Goal: Transaction & Acquisition: Purchase product/service

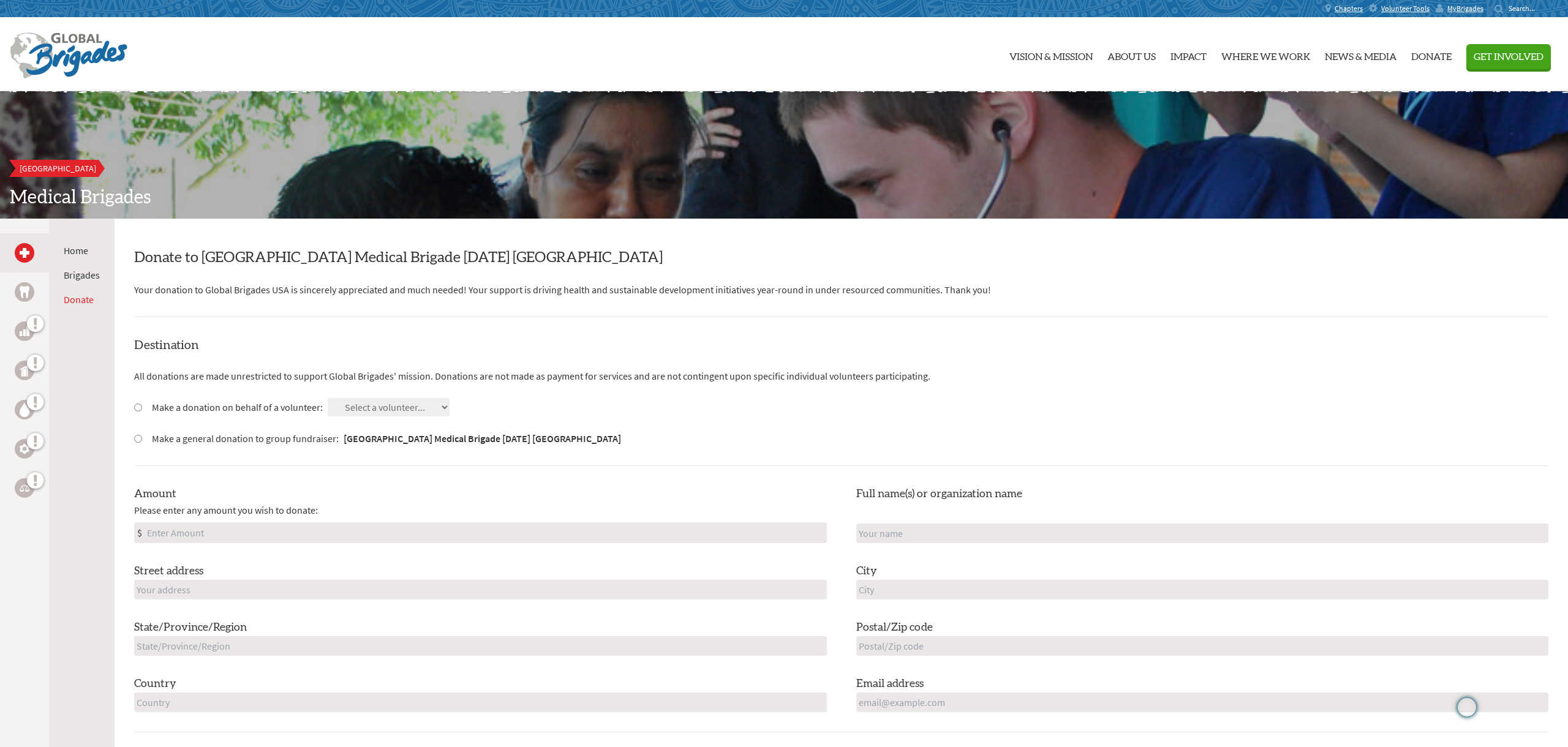
drag, startPoint x: 141, startPoint y: 405, endPoint x: 148, endPoint y: 405, distance: 7.0
click at [141, 405] on input "Make a donation on behalf of a volunteer:" at bounding box center [138, 407] width 8 height 8
radio input "true"
click at [356, 415] on select "Select a volunteer... [PERSON_NAME] [PERSON_NAME] [PERSON_NAME] [PERSON_NAME] […" at bounding box center [388, 407] width 122 height 18
select select "D22D3F1B-194C-11F0-B3BE-42010A8A0038"
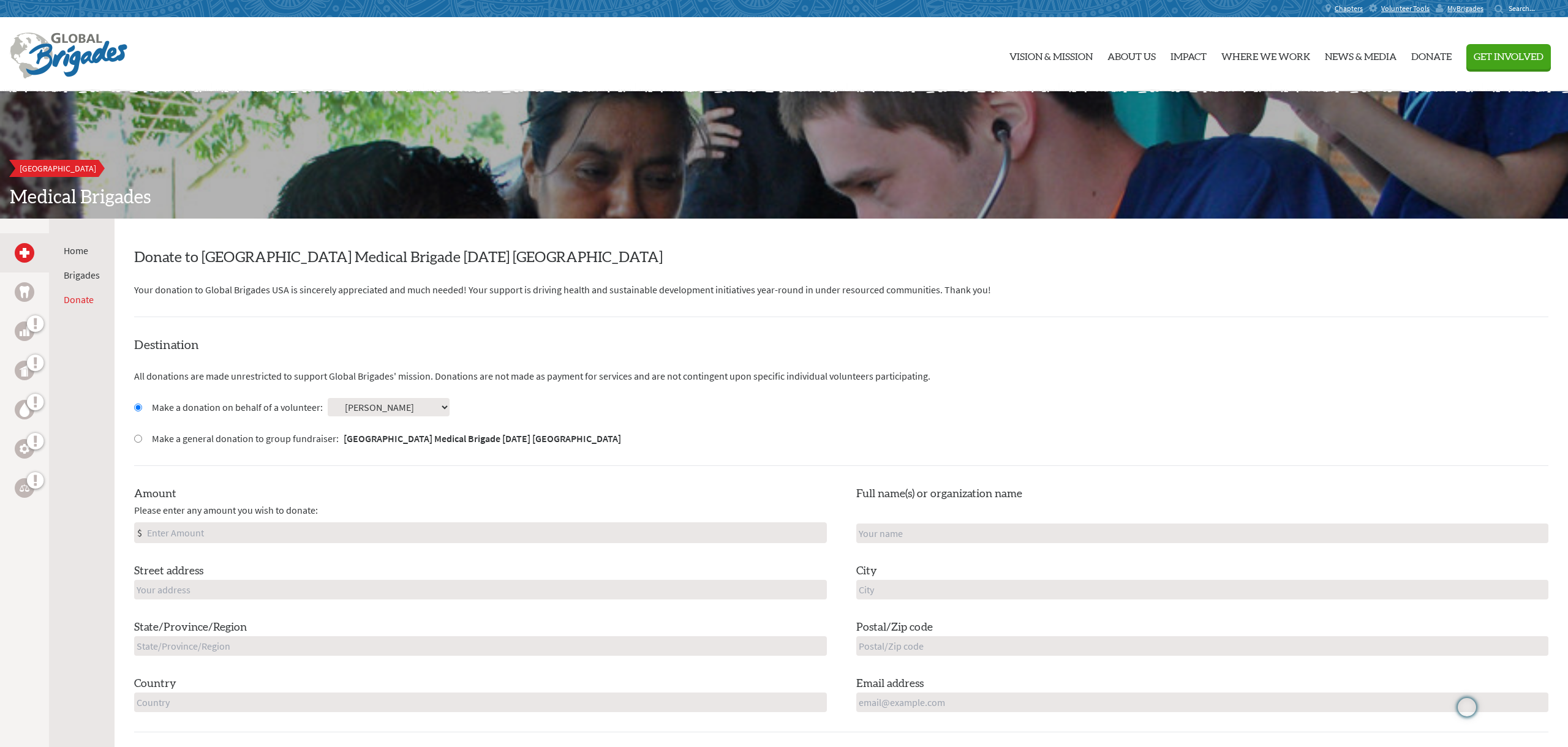
click at [327, 398] on select "Select a volunteer... [PERSON_NAME] [PERSON_NAME] [PERSON_NAME] [PERSON_NAME] […" at bounding box center [388, 407] width 122 height 18
click at [225, 532] on input "Amount" at bounding box center [485, 532] width 681 height 20
type input "35.00"
click at [179, 582] on input "text" at bounding box center [480, 590] width 693 height 20
type input "[STREET_ADDRESS]"
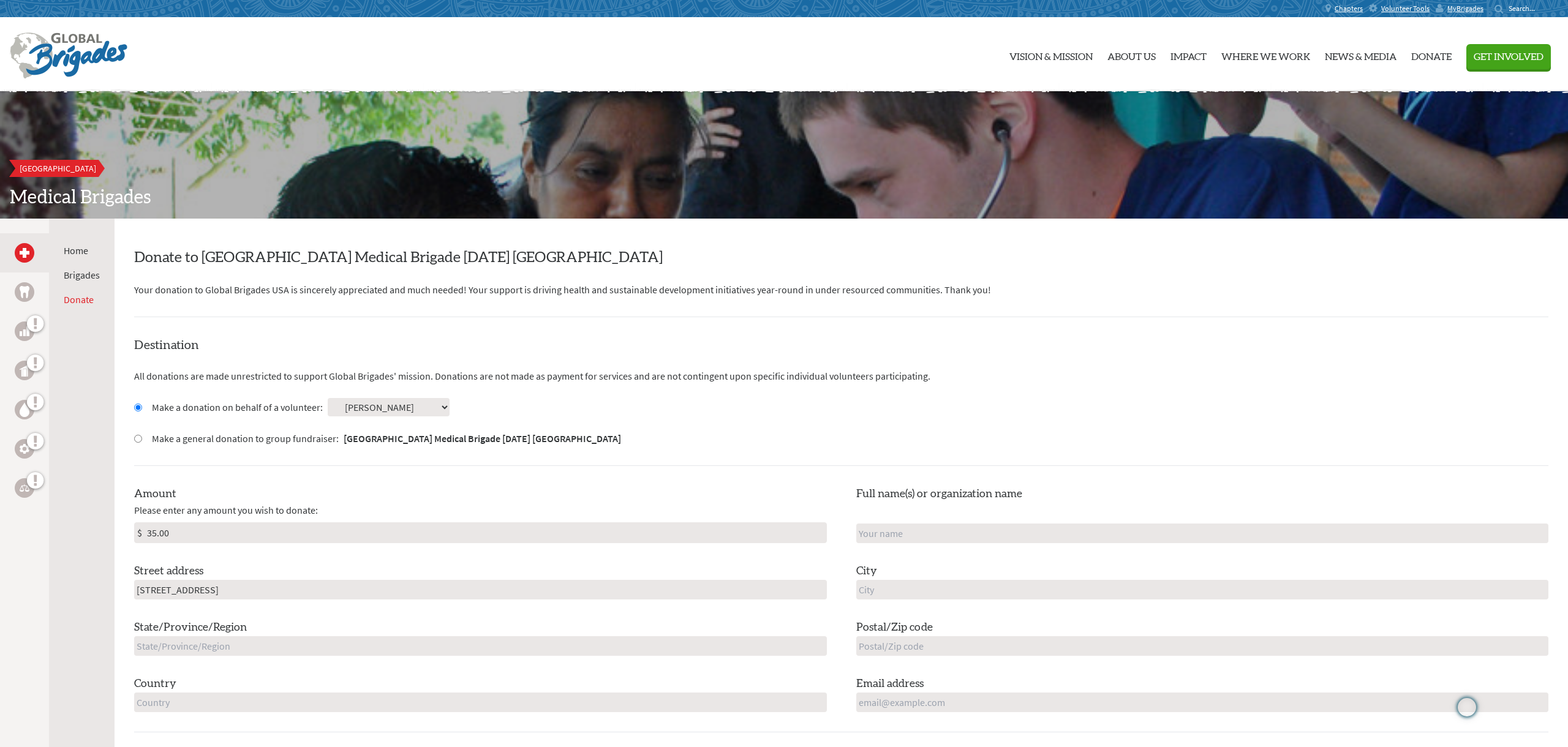
type input "[PERSON_NAME]"
type input "Yardley"
type input "PA"
type input "19067"
type input "[GEOGRAPHIC_DATA]"
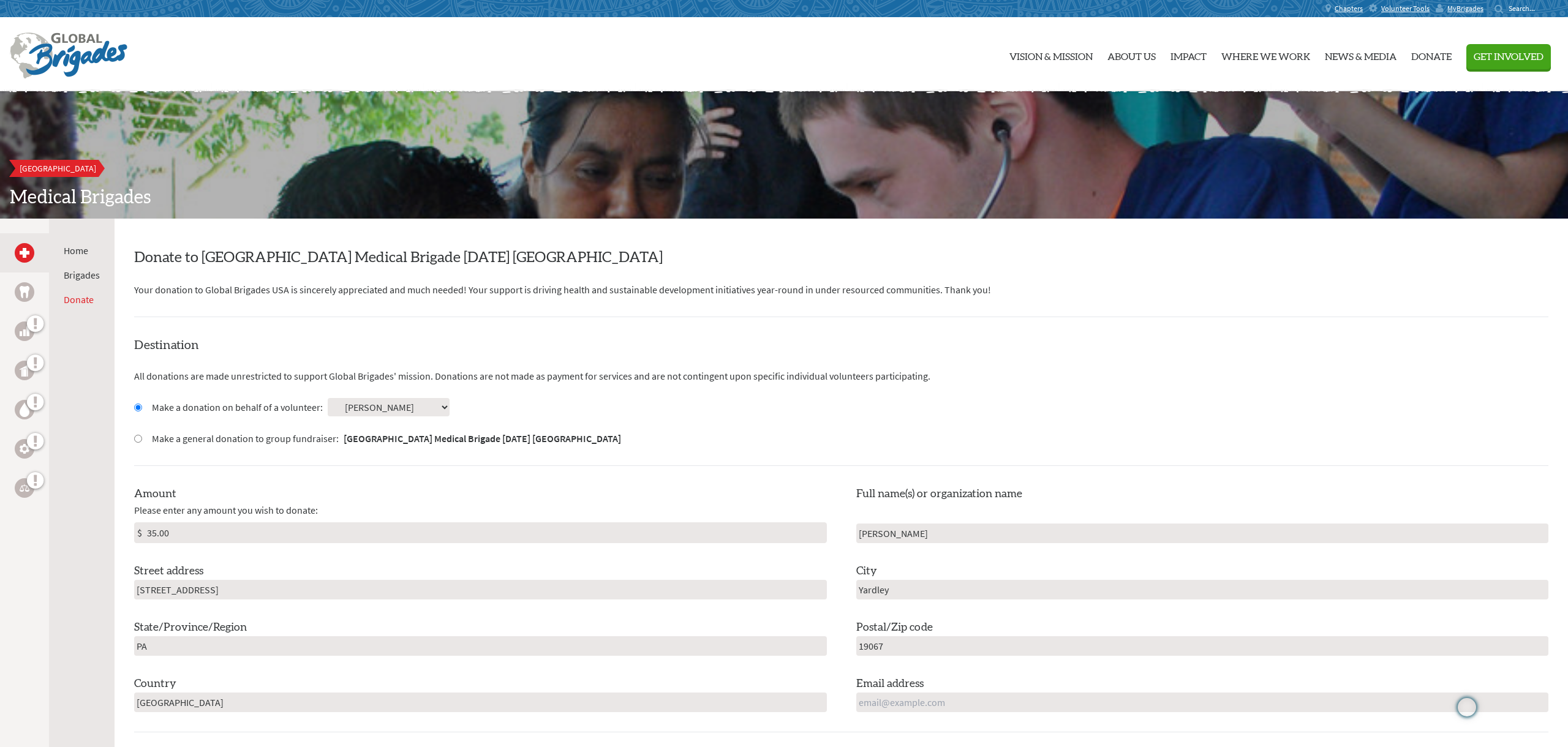
type input "[EMAIL_ADDRESS][DOMAIN_NAME]"
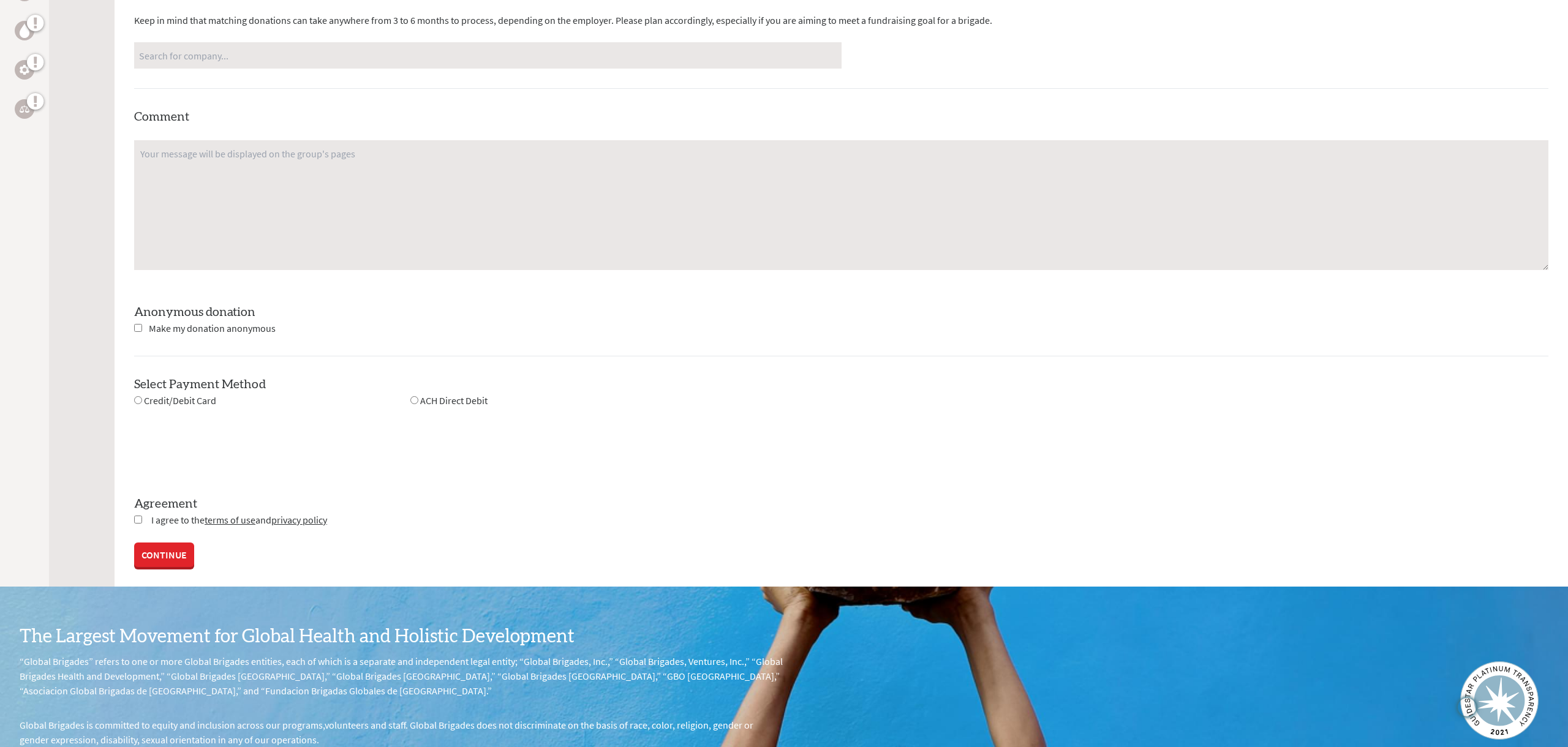
scroll to position [816, 0]
click at [138, 400] on input "radio" at bounding box center [138, 400] width 8 height 8
radio input "true"
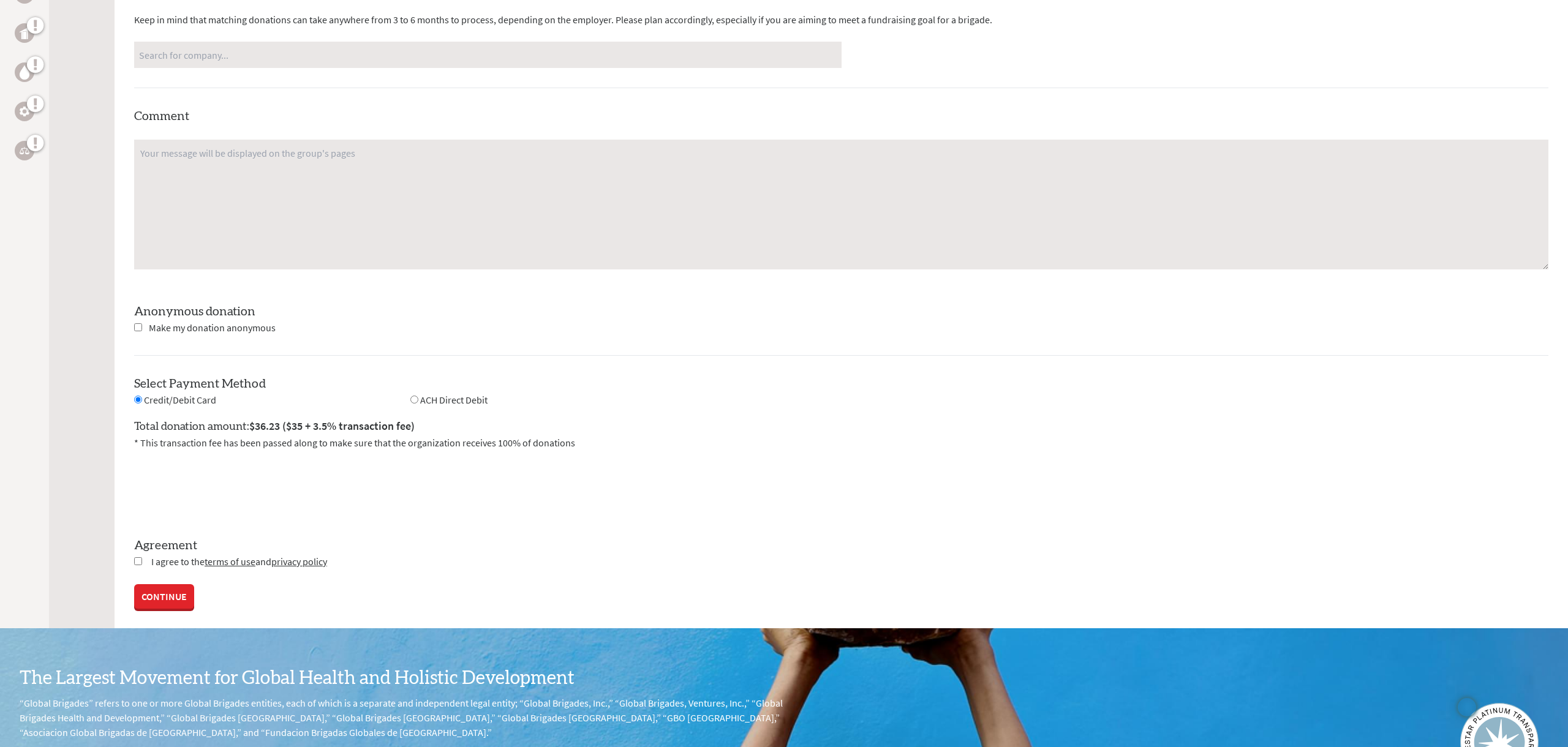
click at [136, 561] on input "checkbox" at bounding box center [138, 561] width 8 height 8
checkbox input "true"
click at [174, 594] on link "CONTINUE" at bounding box center [164, 597] width 60 height 24
